Goal: Check status: Check status

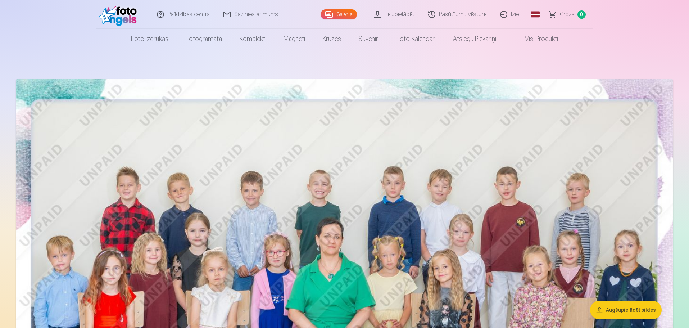
click at [462, 13] on link "Pasūtījumu vēsture" at bounding box center [458, 14] width 72 height 29
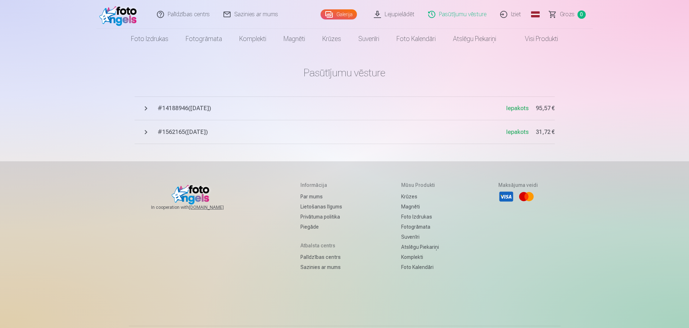
drag, startPoint x: 623, startPoint y: 129, endPoint x: 618, endPoint y: 97, distance: 32.8
click at [623, 92] on div "Palīdzības centrs Sazinies ar mums Galerija Lejupielādēt Pasūtījumu vēsture Izi…" at bounding box center [344, 179] width 689 height 359
click at [515, 109] on span "Iepakots" at bounding box center [517, 108] width 22 height 7
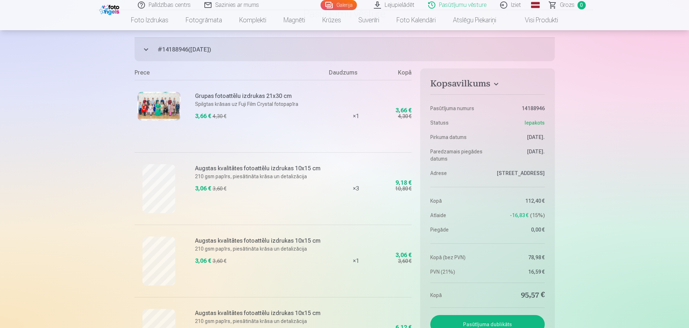
scroll to position [72, 0]
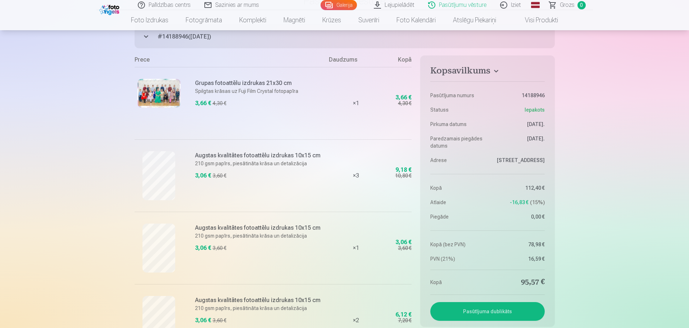
drag, startPoint x: 83, startPoint y: 176, endPoint x: 53, endPoint y: 204, distance: 41.3
drag, startPoint x: 14, startPoint y: 241, endPoint x: 36, endPoint y: 278, distance: 42.6
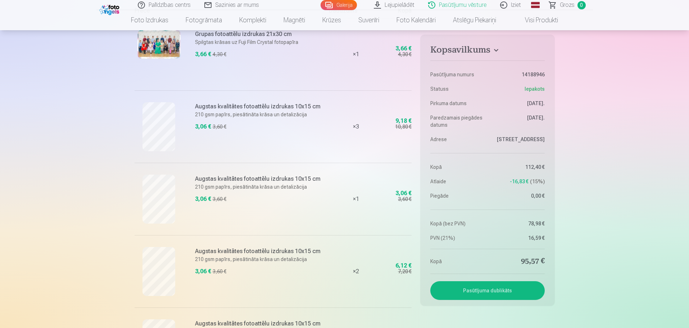
scroll to position [108, 0]
